Goal: Find specific fact: Find specific fact

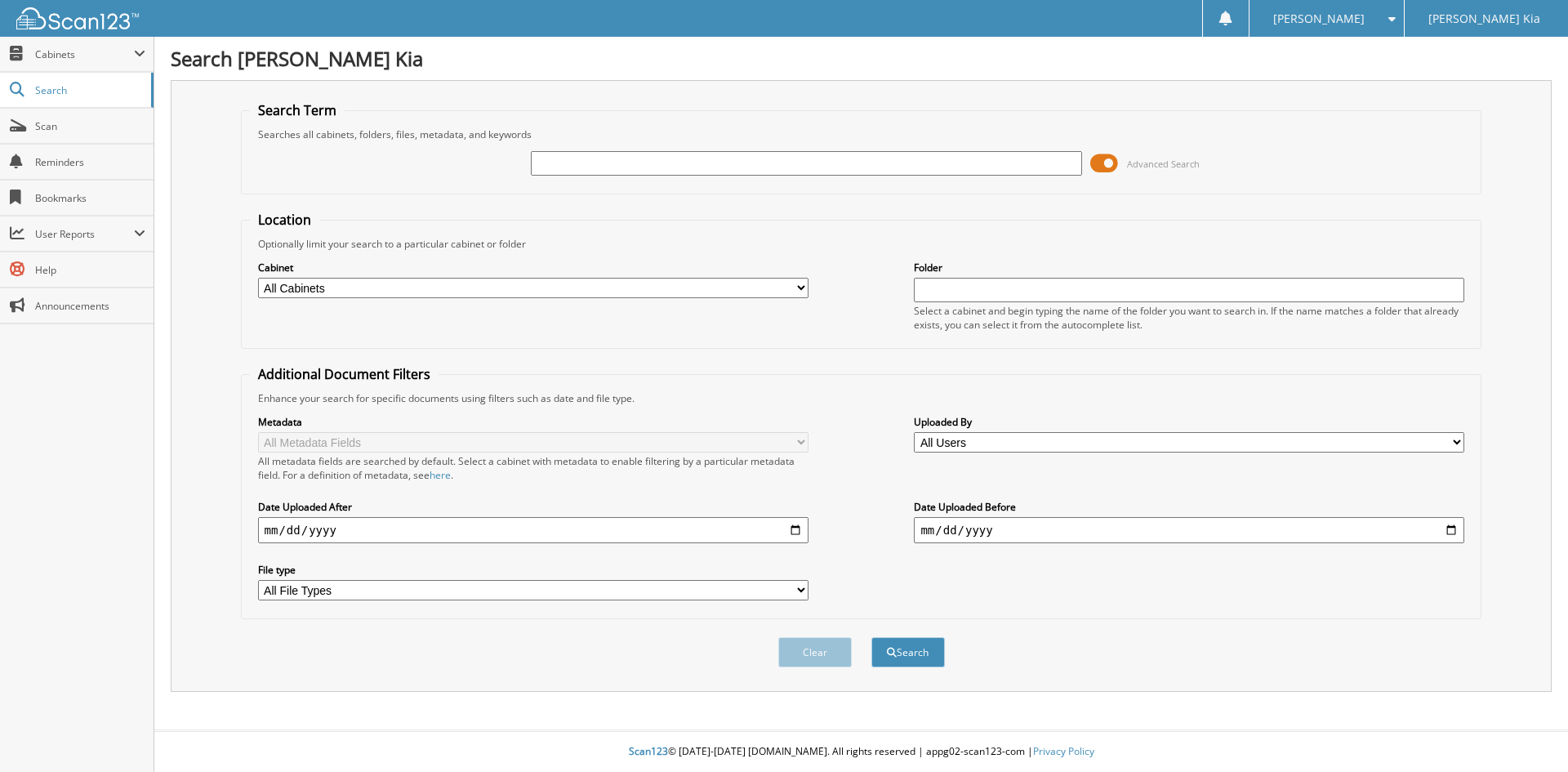
click at [509, 175] on div "Advanced Search" at bounding box center [862, 163] width 1223 height 44
click at [504, 168] on div "Advanced Search" at bounding box center [862, 163] width 1223 height 44
click at [655, 170] on input "text" at bounding box center [806, 163] width 550 height 25
type input "DUBOSQUE"
click at [872, 637] on button "Search" at bounding box center [908, 652] width 73 height 30
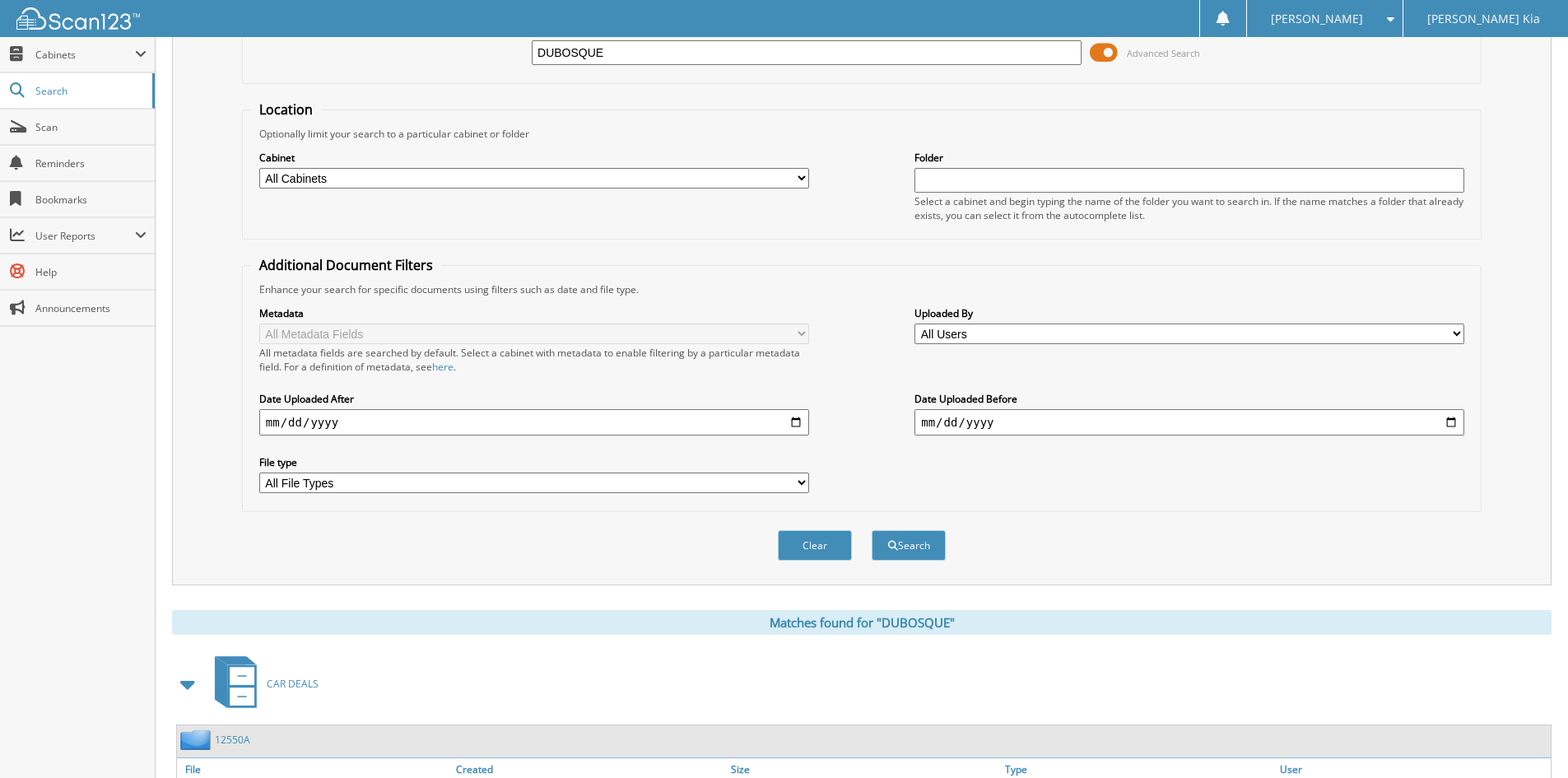
scroll to position [234, 0]
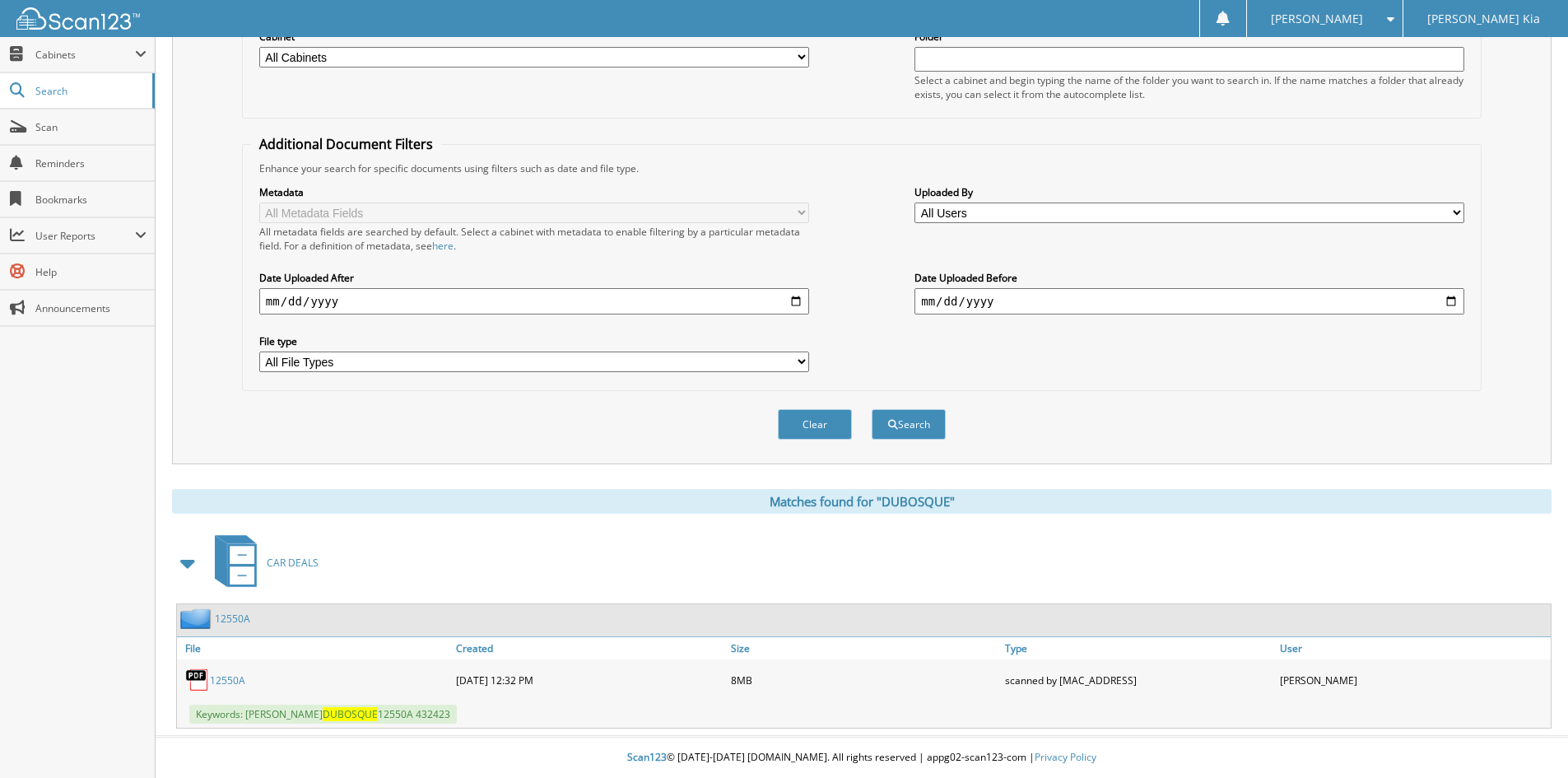
click at [237, 677] on link "12550A" at bounding box center [227, 680] width 36 height 14
